Goal: Information Seeking & Learning: Learn about a topic

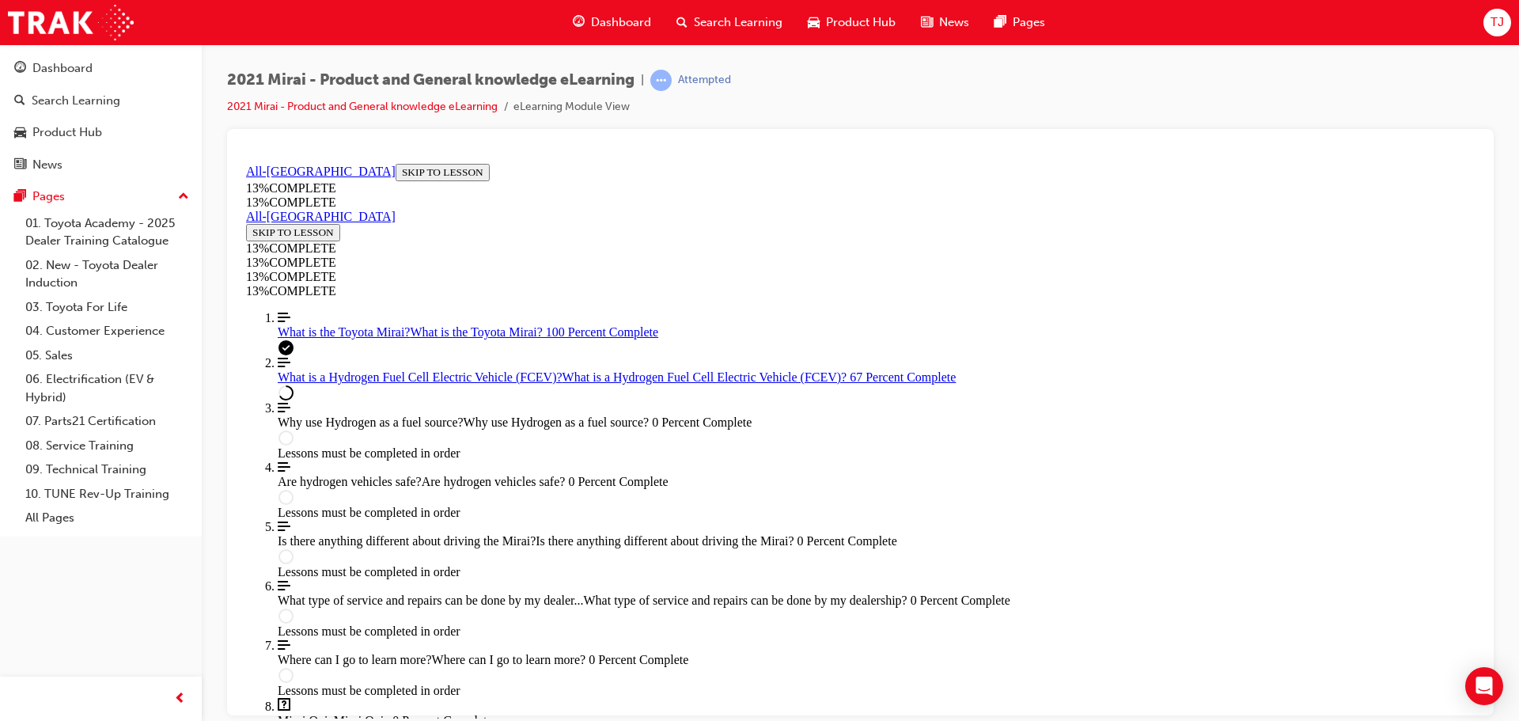
scroll to position [1739, 0]
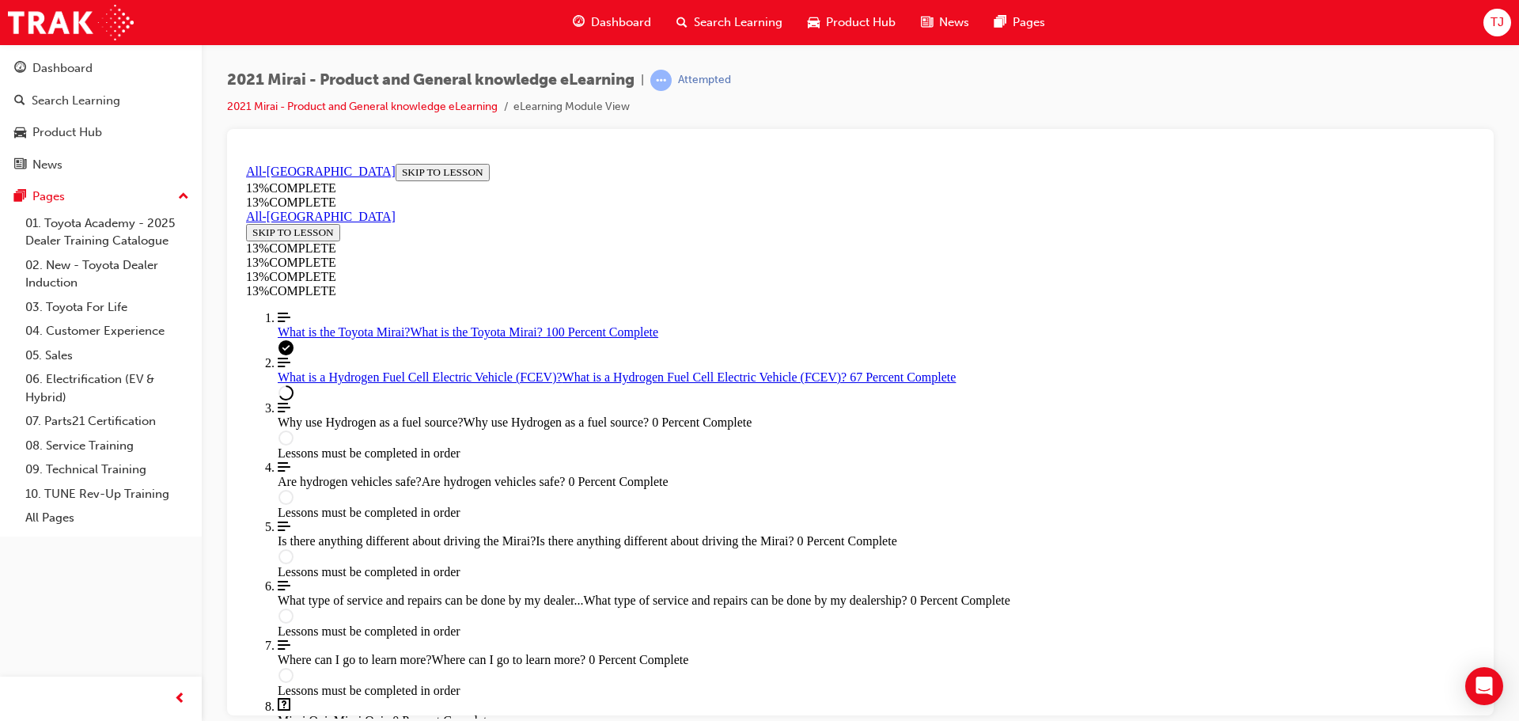
drag, startPoint x: 990, startPoint y: 651, endPoint x: 942, endPoint y: 612, distance: 61.3
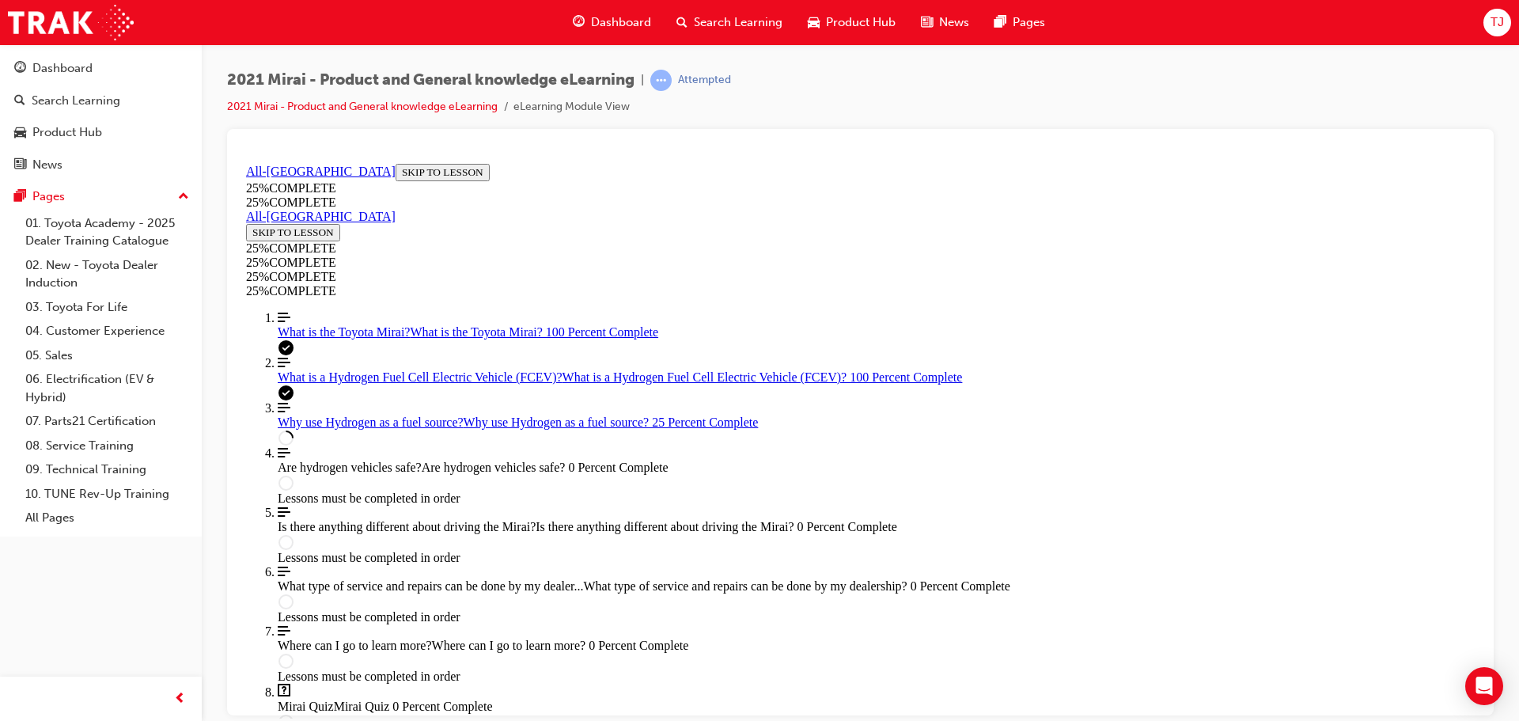
scroll to position [687, 0]
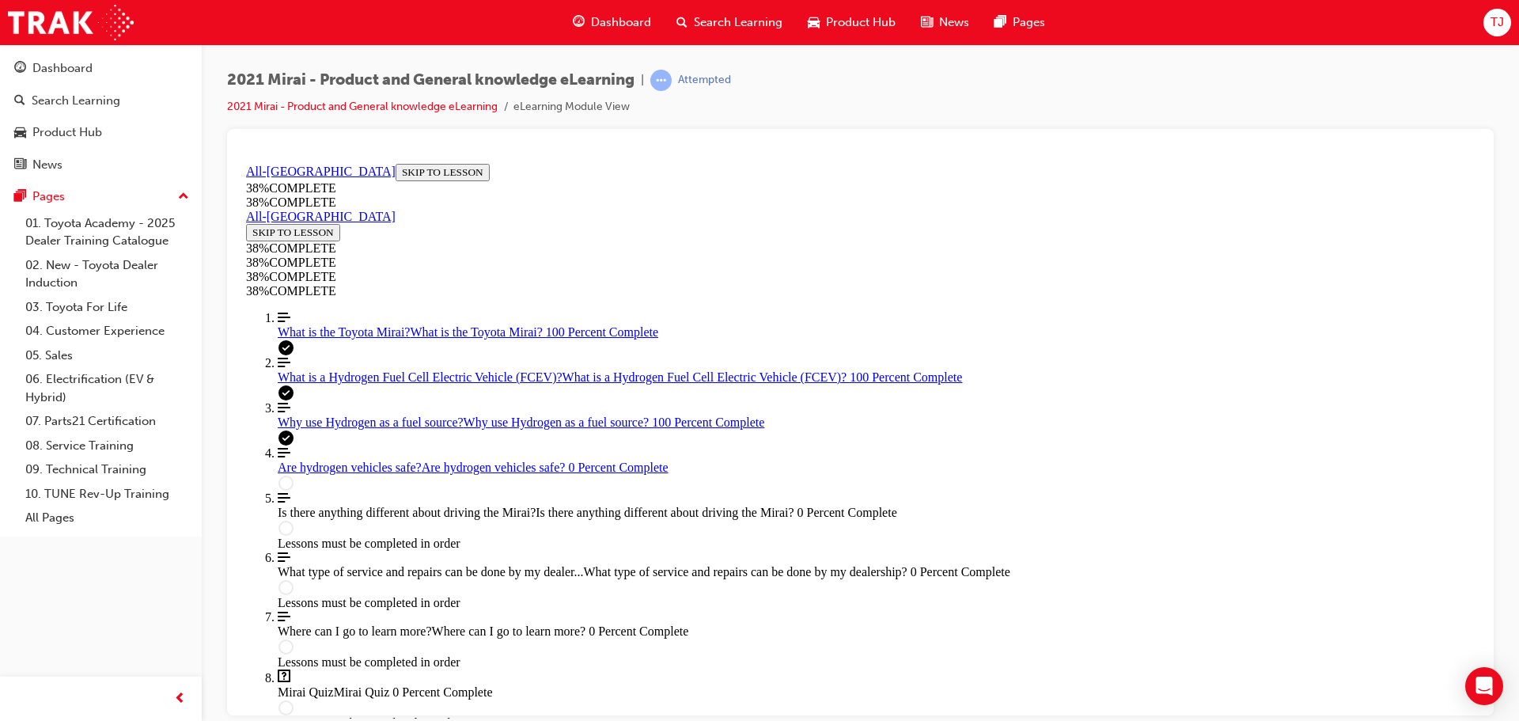
scroll to position [450, 0]
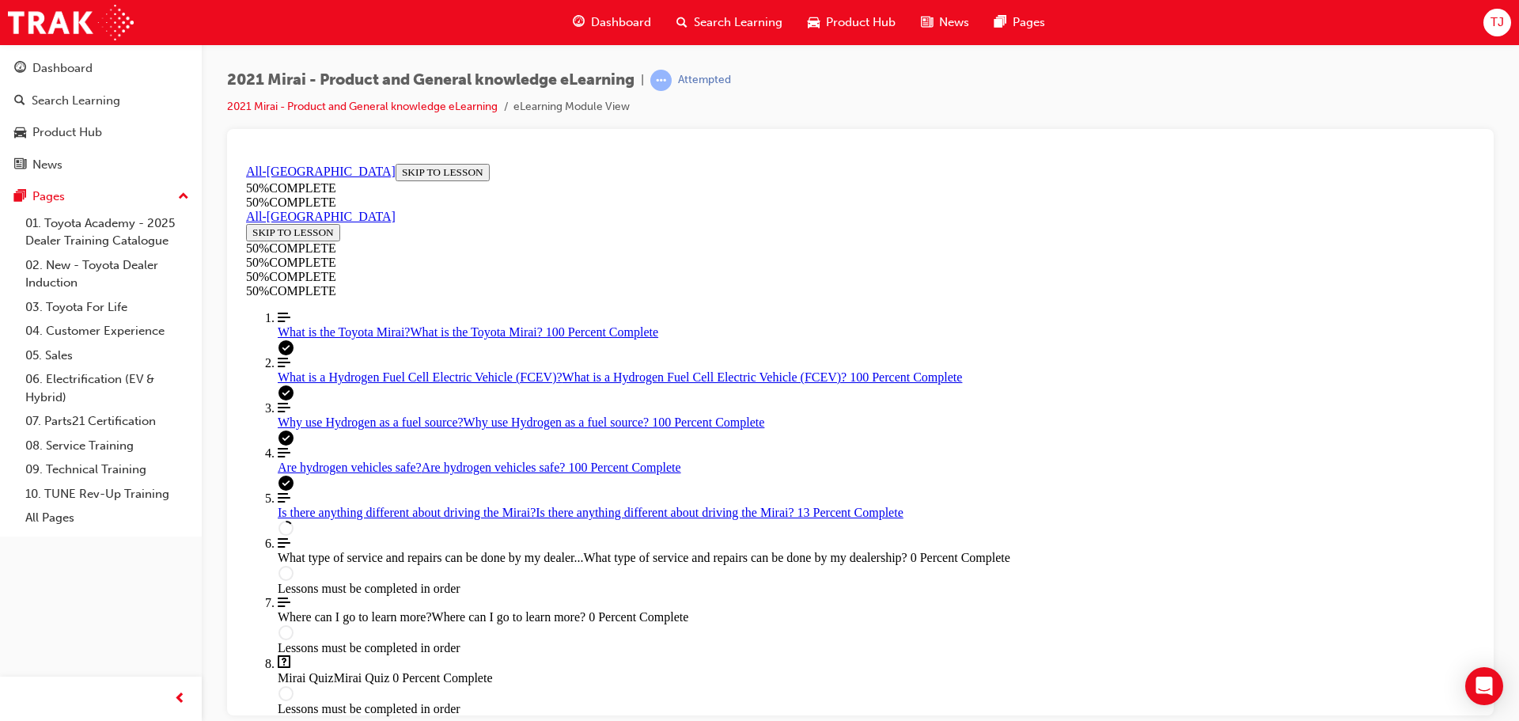
scroll to position [529, 0]
drag, startPoint x: 1129, startPoint y: 467, endPoint x: 1118, endPoint y: 466, distance: 11.2
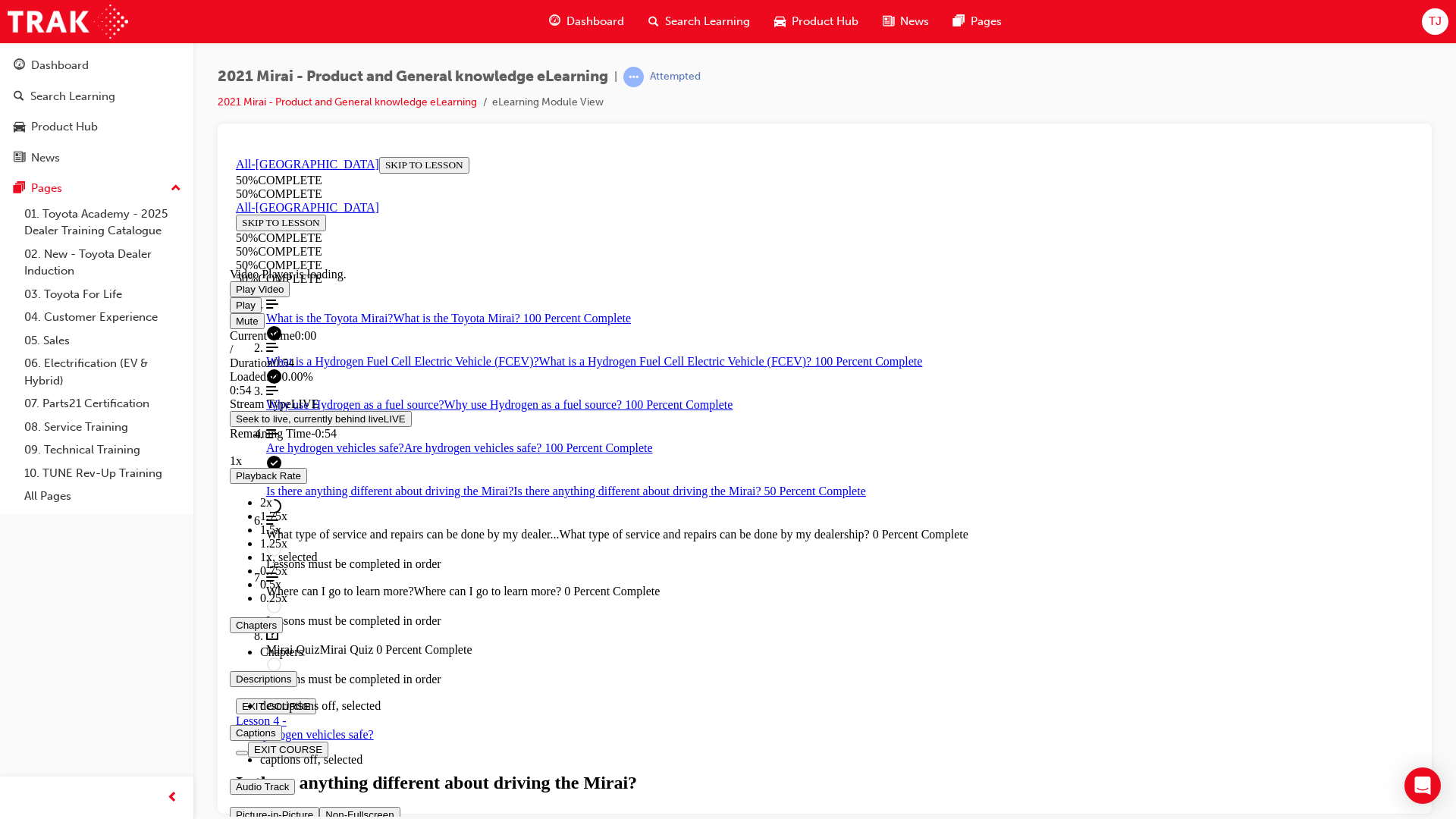
click at [325, 690] on span "Video player. You can use the space bar to toggle playback and arrow keys to sc…" at bounding box center [325, 814] width 0 height 12
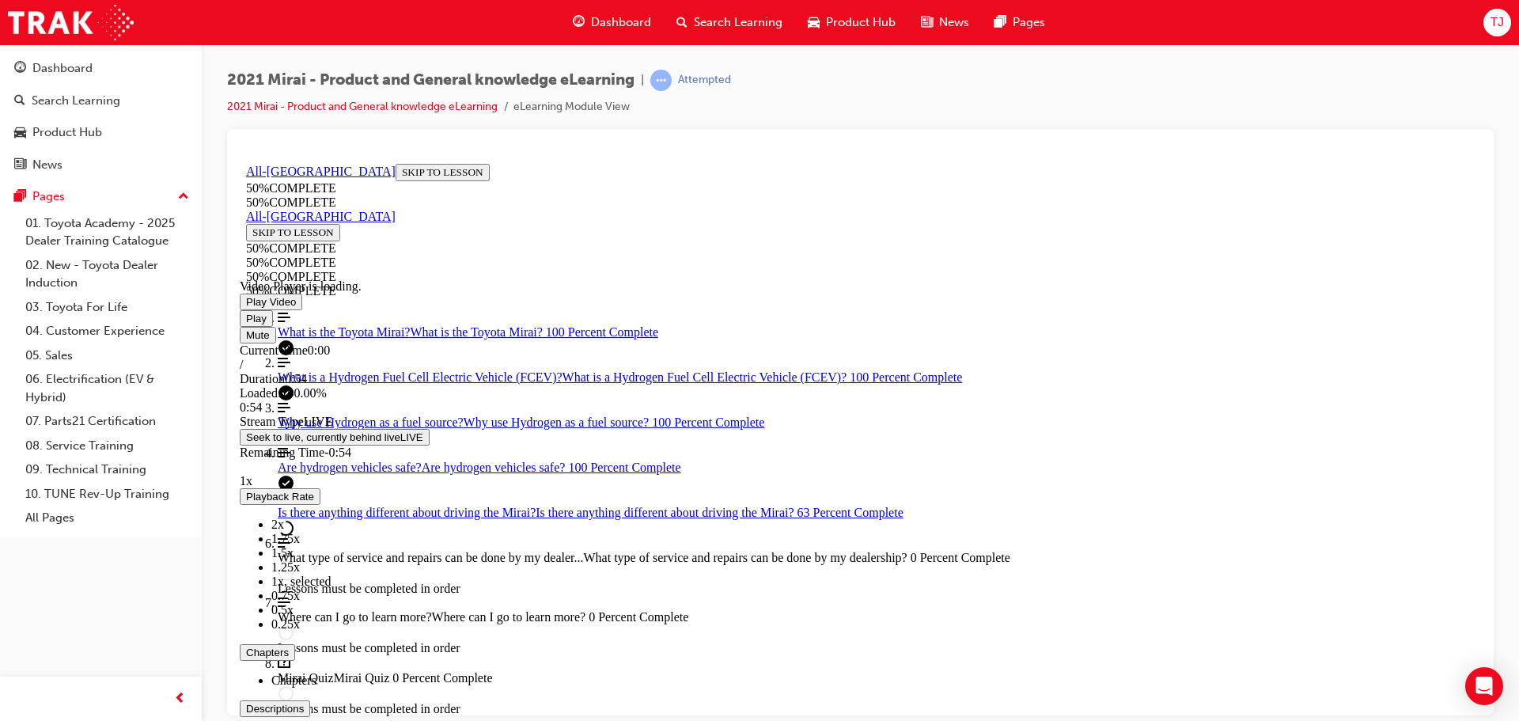
scroll to position [2091, 0]
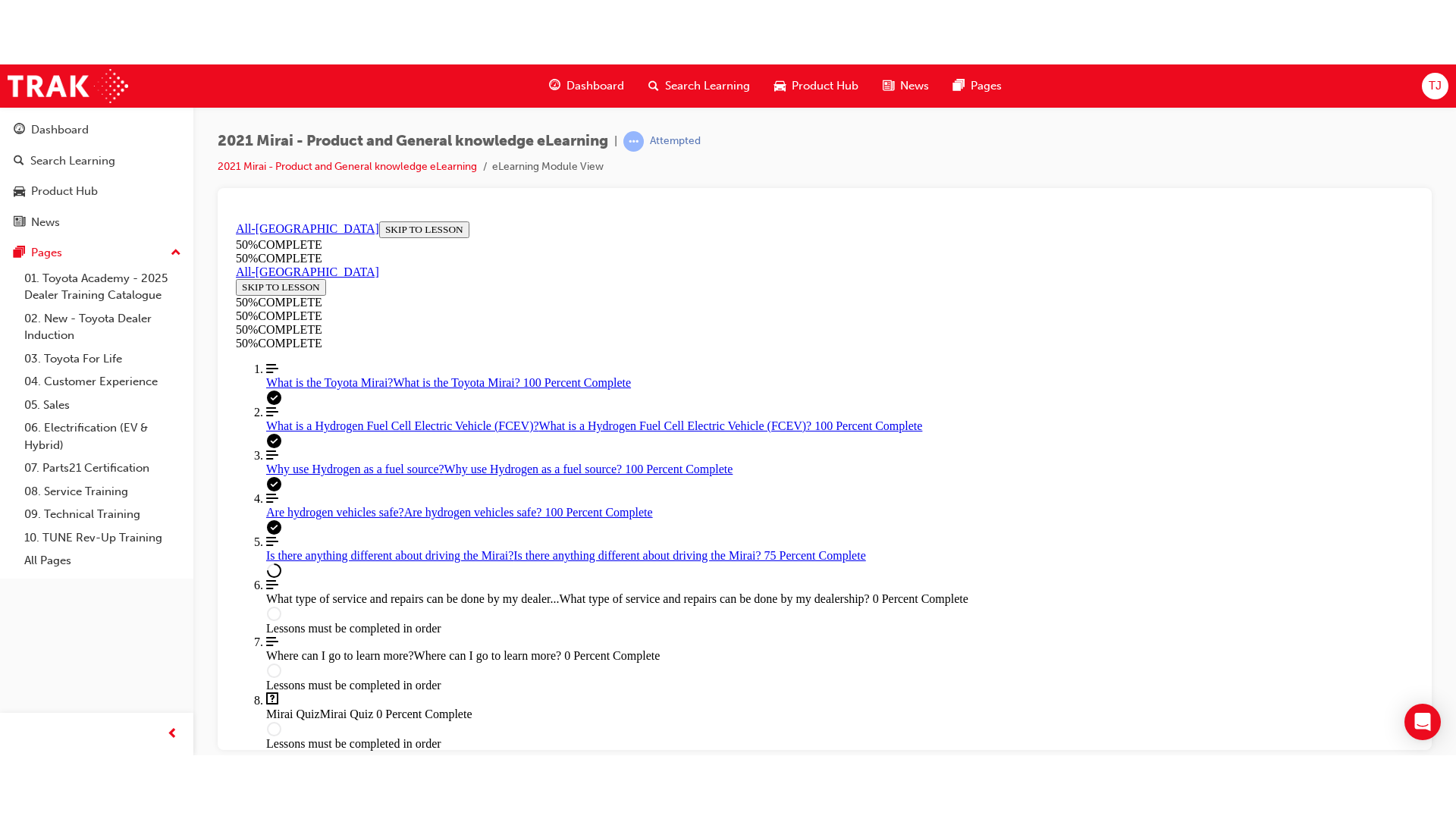
scroll to position [2462, 0]
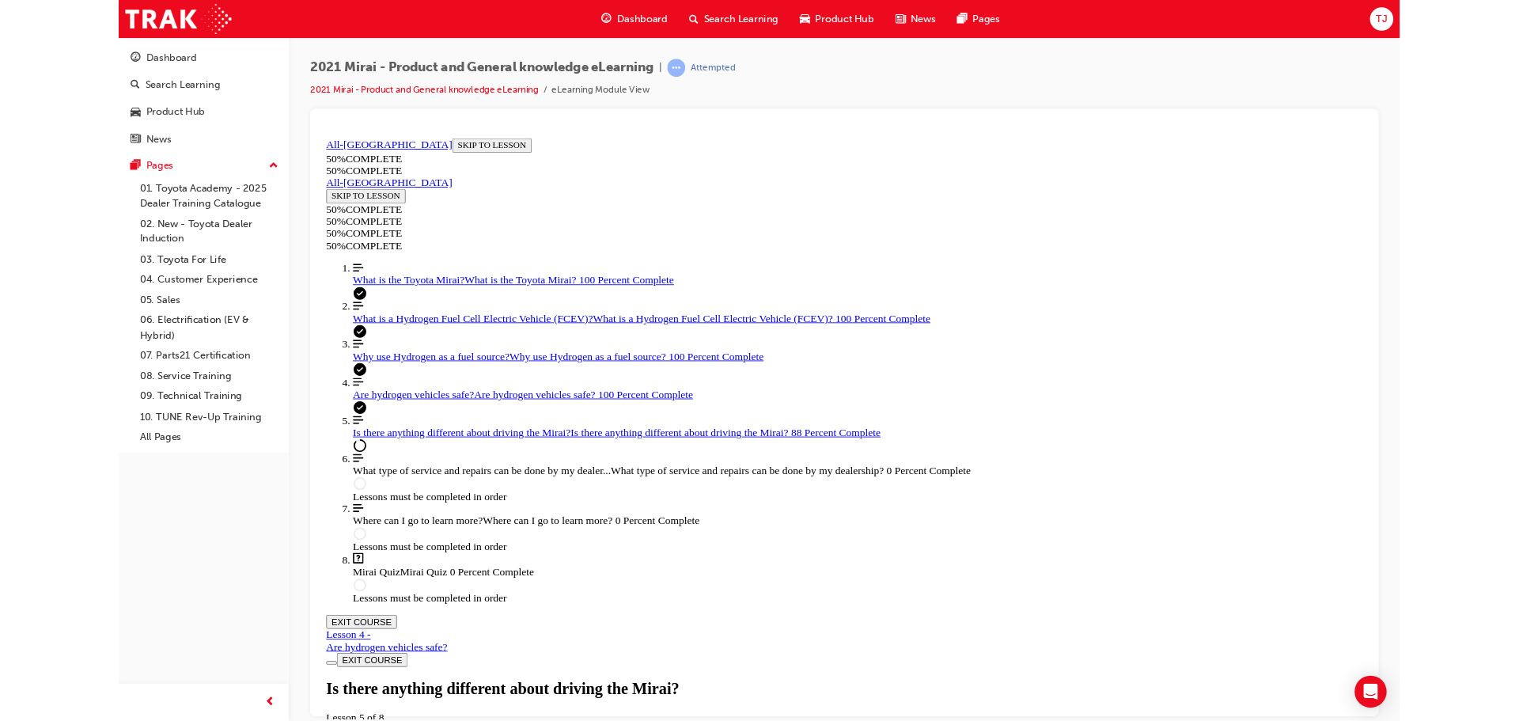
scroll to position [2408, 0]
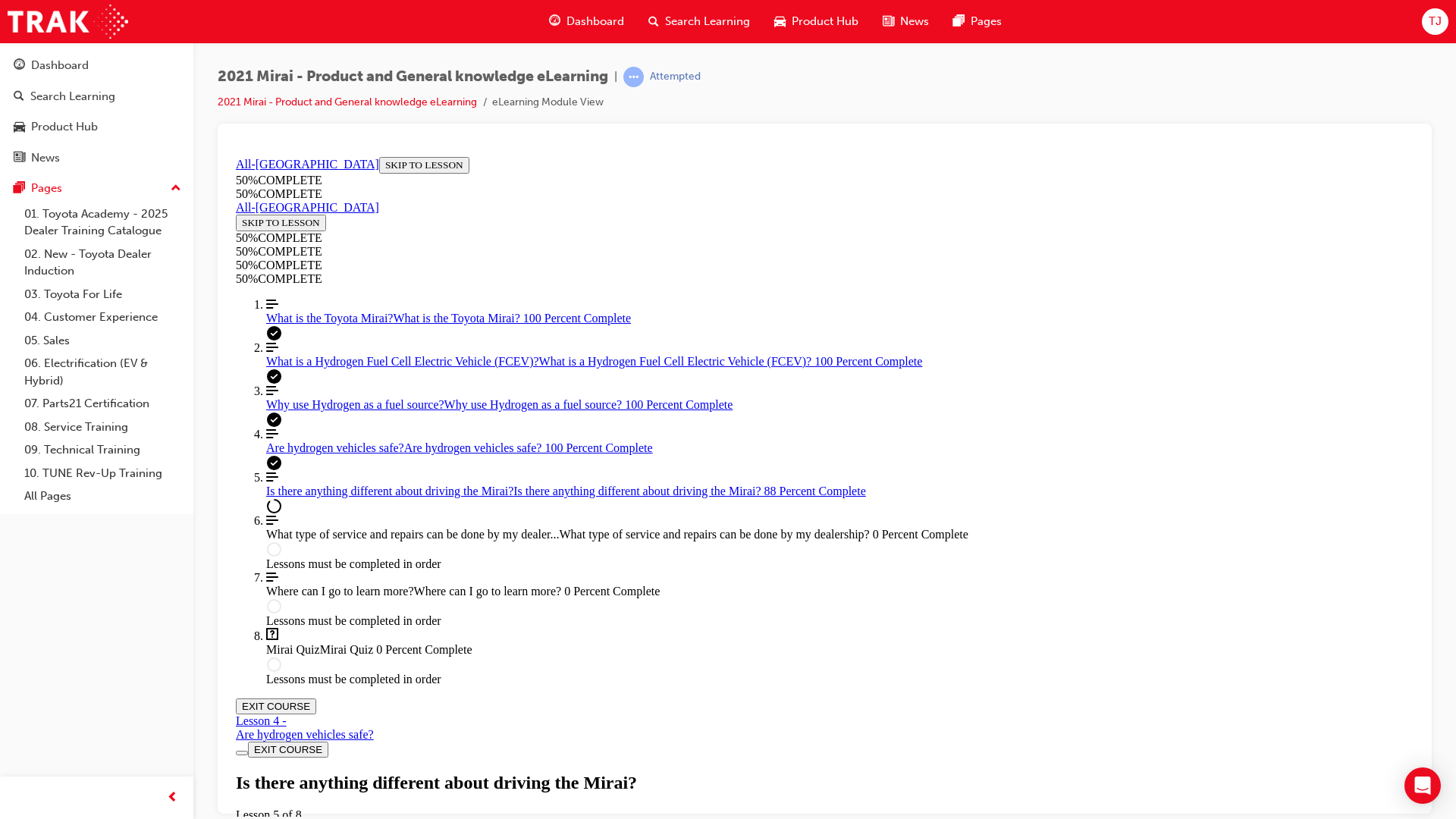
drag, startPoint x: 808, startPoint y: 652, endPoint x: 854, endPoint y: 634, distance: 49.4
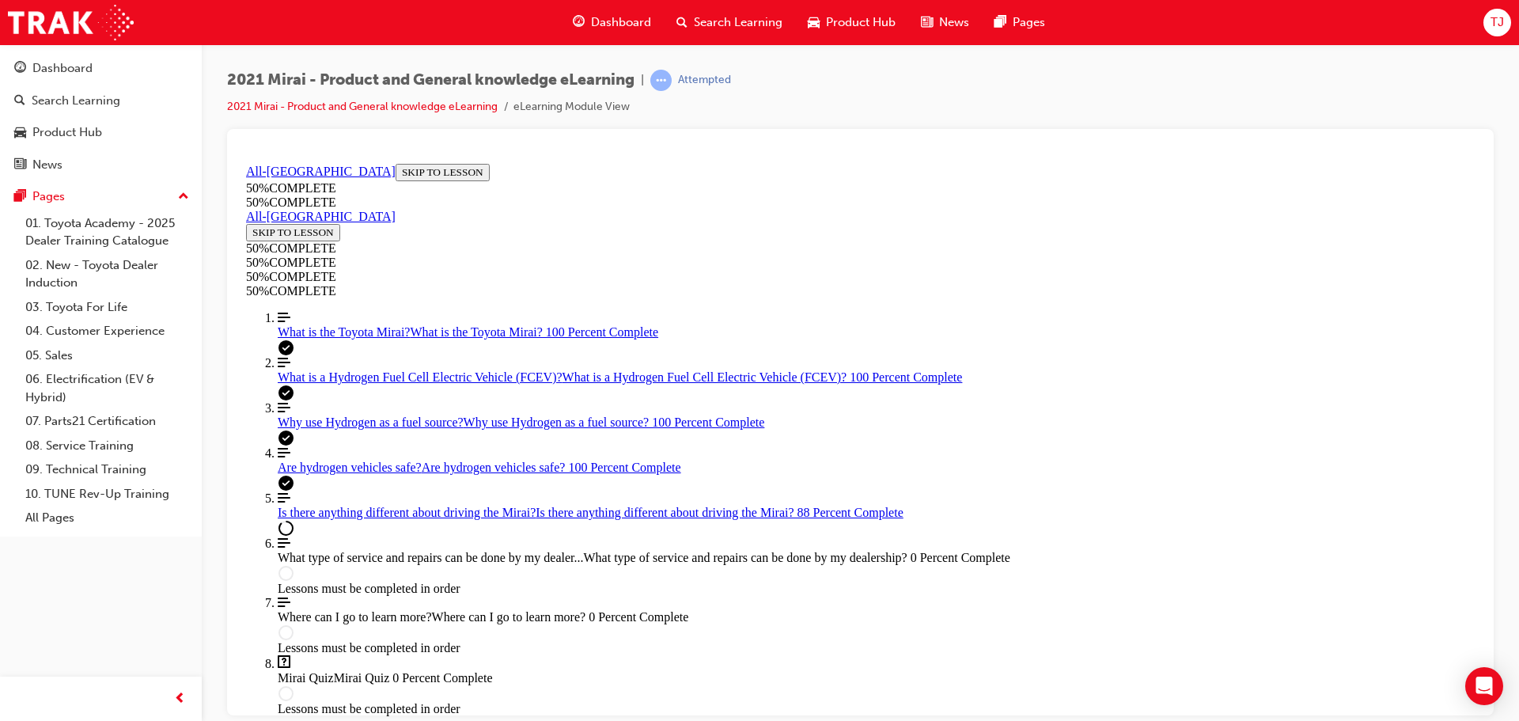
drag, startPoint x: 620, startPoint y: 590, endPoint x: 812, endPoint y: 846, distance: 320.3
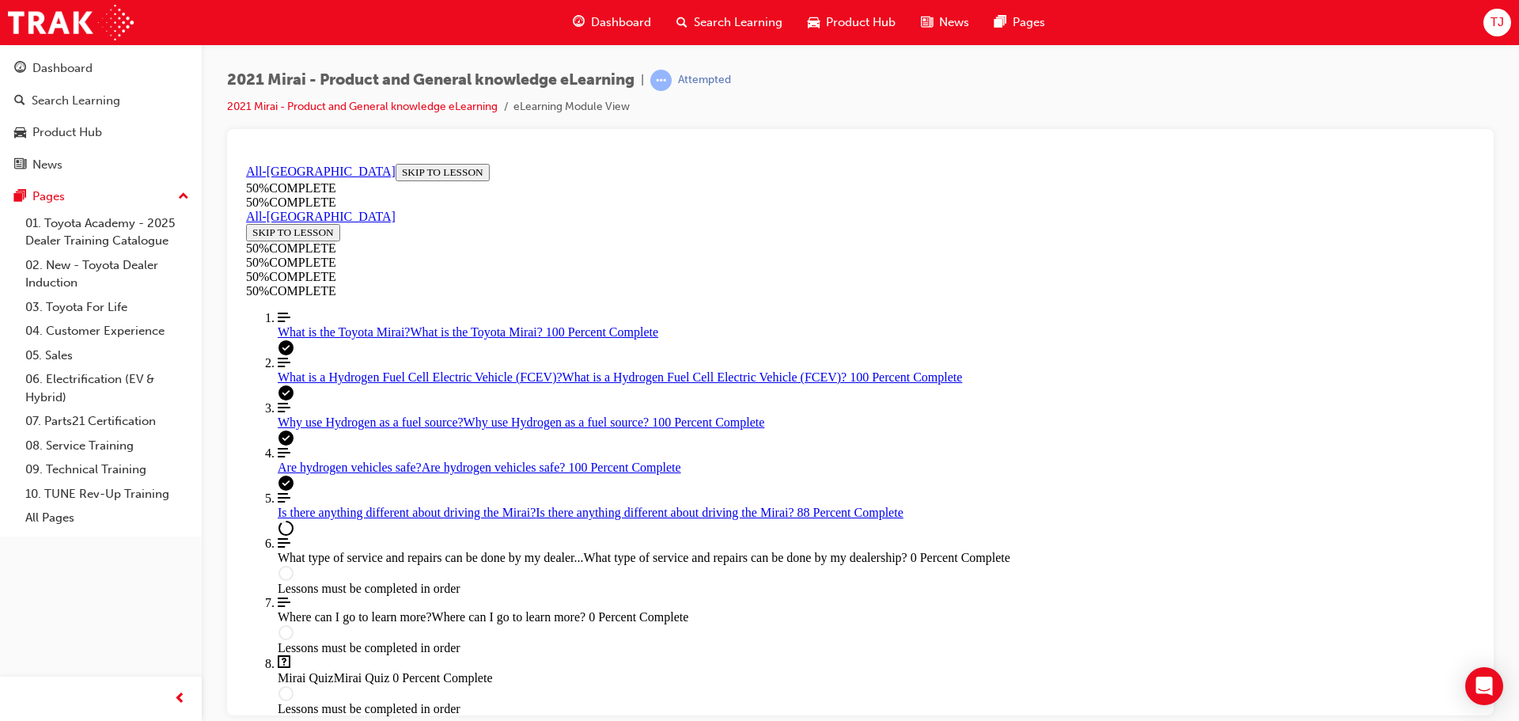
click at [515, 80] on span "2021 Mirai - Product and General knowledge eLearning" at bounding box center [430, 80] width 407 height 18
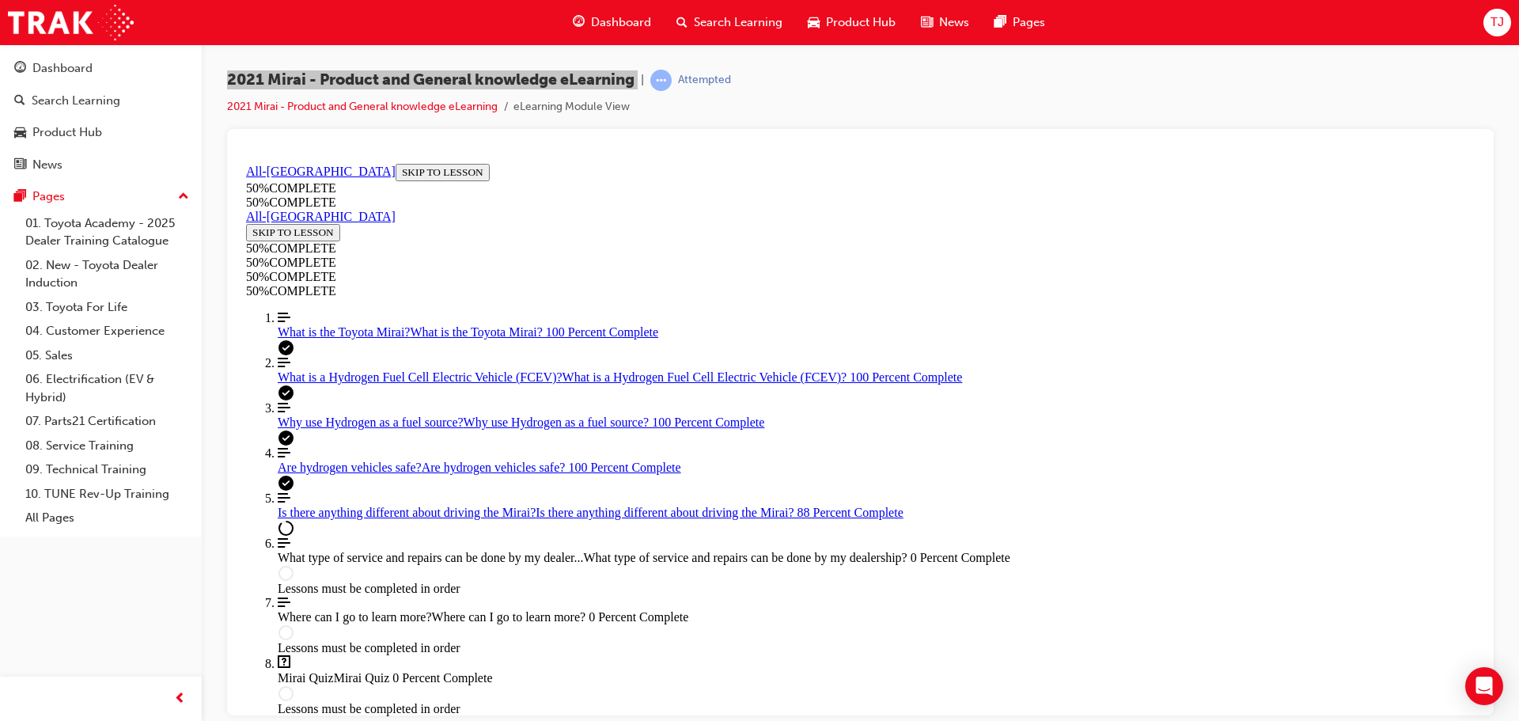
scroll to position [2567, 0]
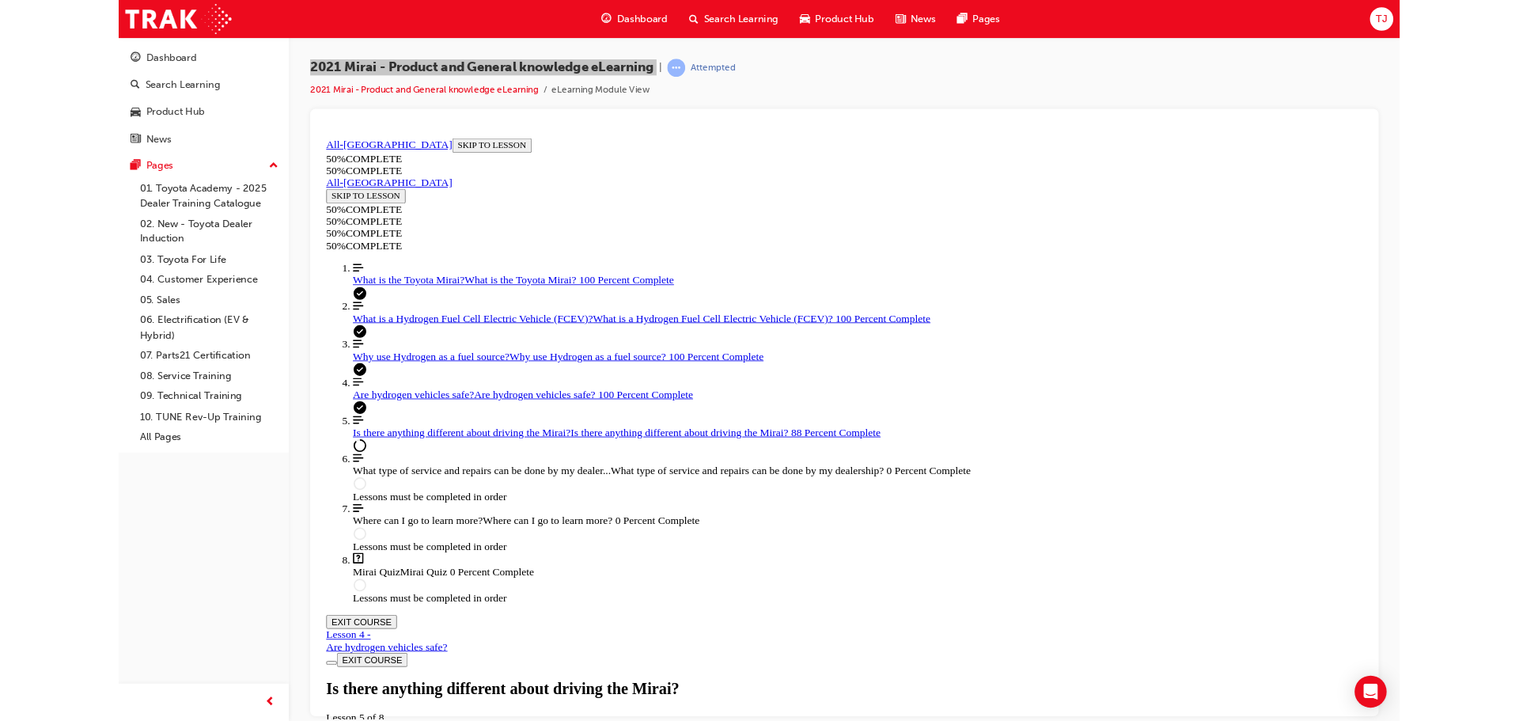
scroll to position [2408, 0]
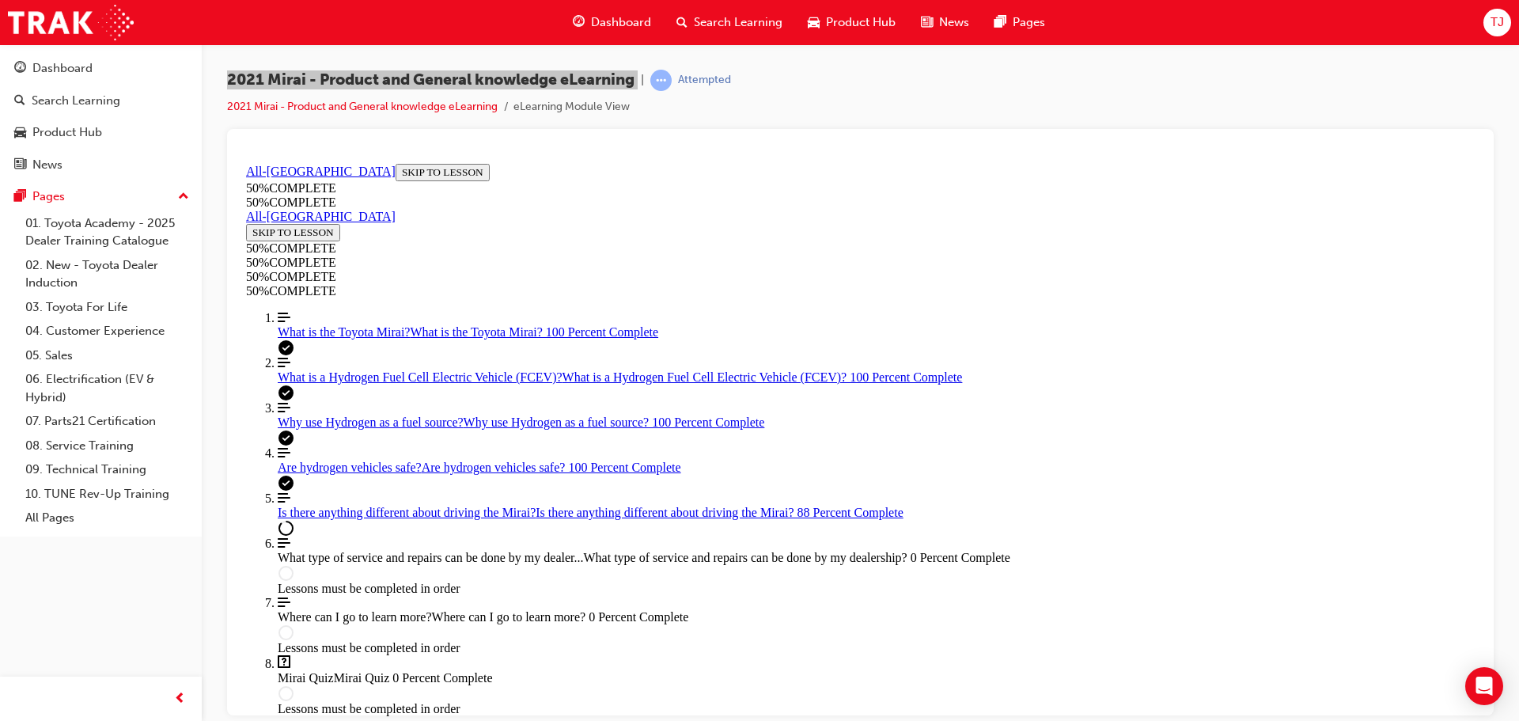
scroll to position [2701, 0]
drag, startPoint x: 998, startPoint y: 232, endPoint x: 994, endPoint y: 256, distance: 24.8
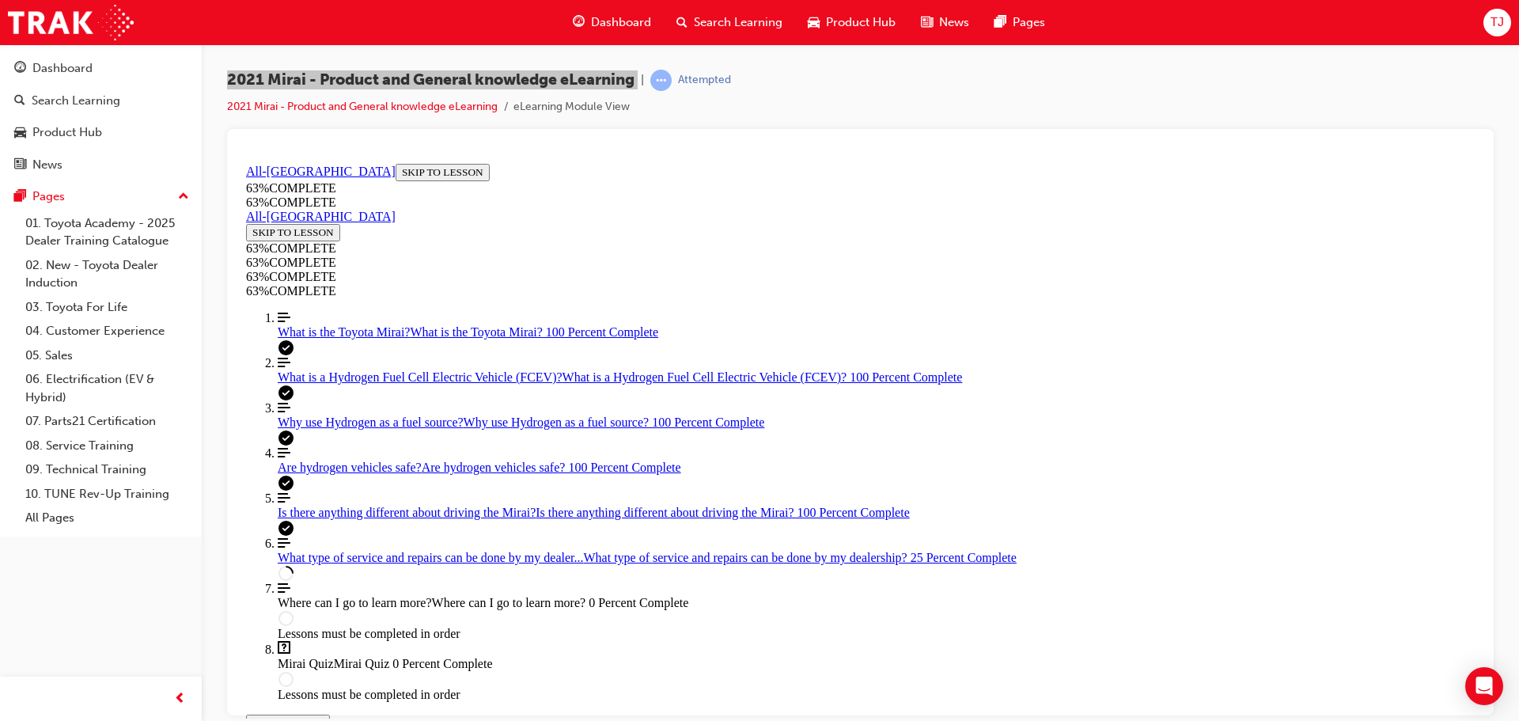
scroll to position [134, 0]
